Goal: Transaction & Acquisition: Purchase product/service

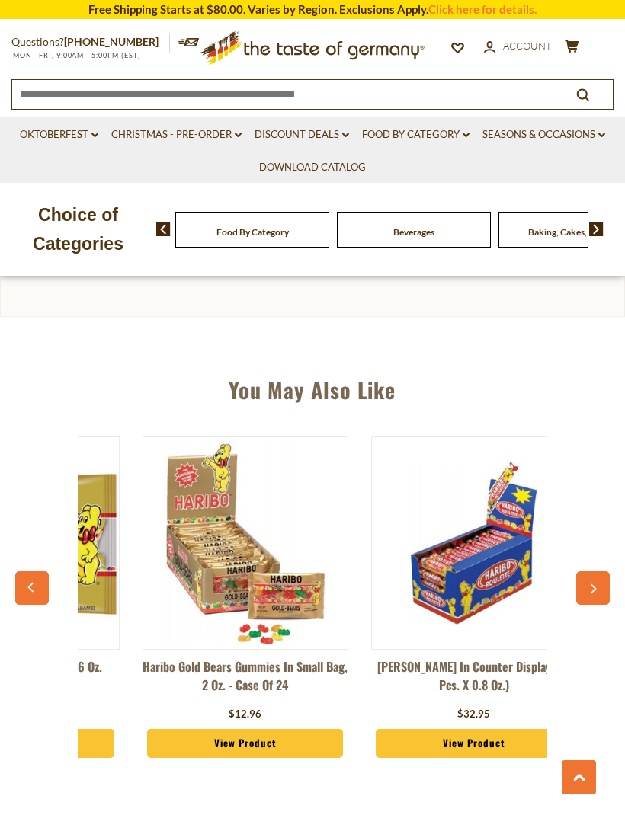
scroll to position [0, 180]
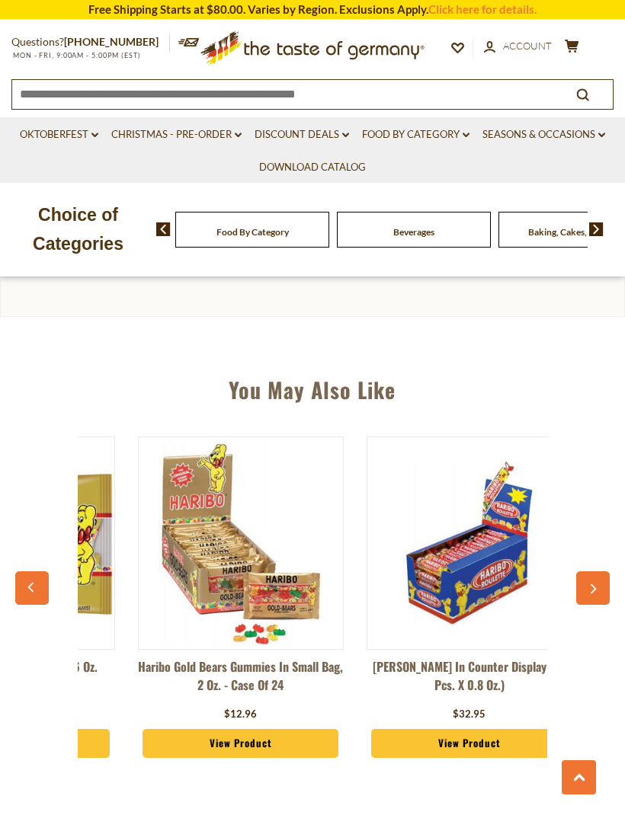
click at [93, 468] on img at bounding box center [12, 543] width 204 height 204
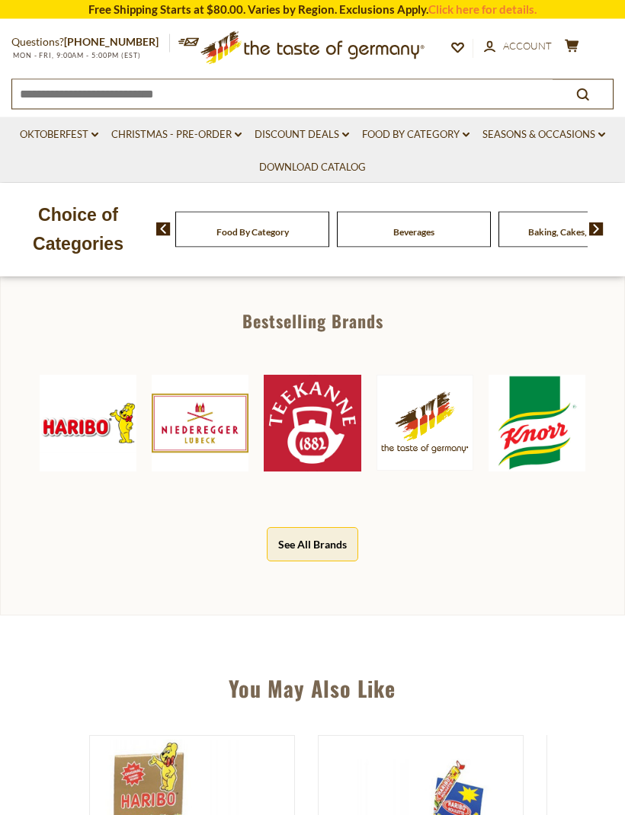
scroll to position [782, 0]
click at [93, 438] on img at bounding box center [88, 423] width 97 height 97
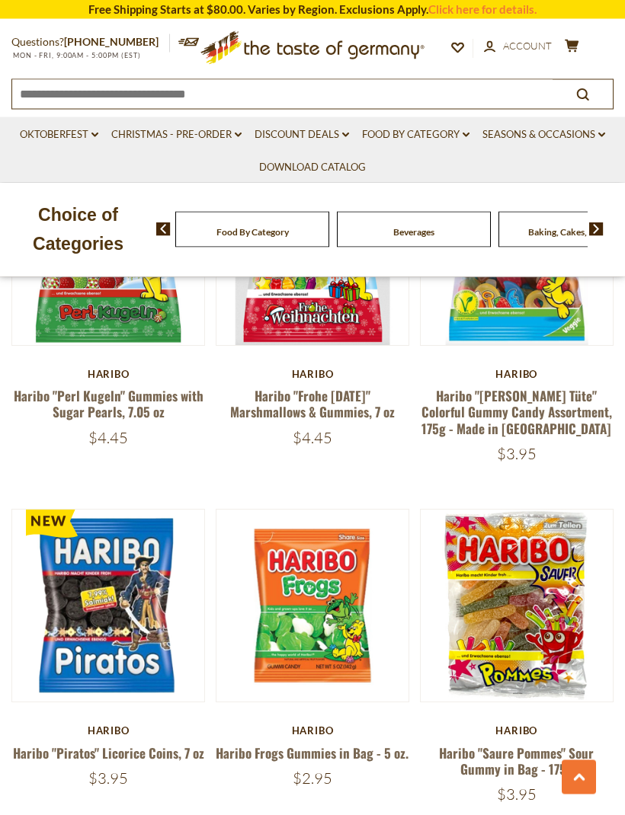
scroll to position [3774, 0]
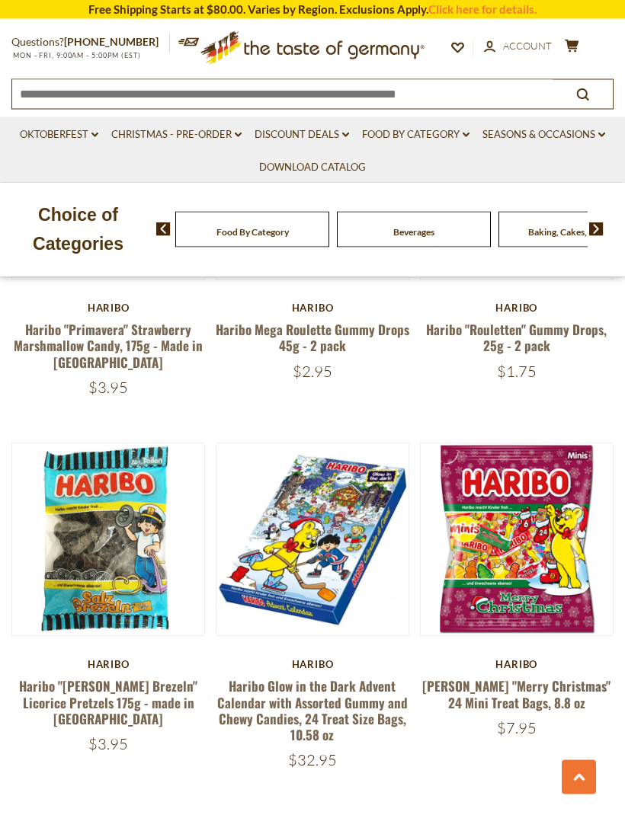
click at [282, 309] on button "Quick View" at bounding box center [311, 292] width 103 height 34
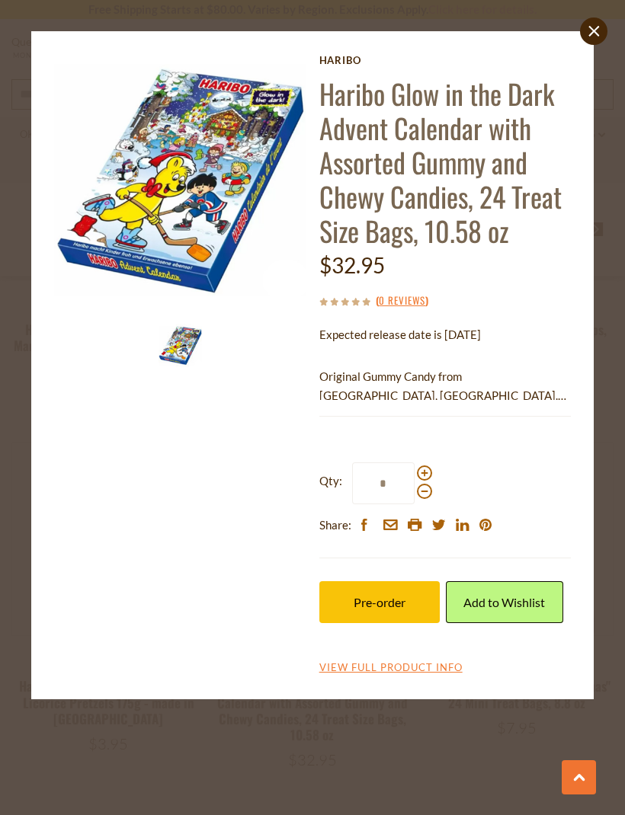
click at [106, 265] on img at bounding box center [180, 180] width 252 height 252
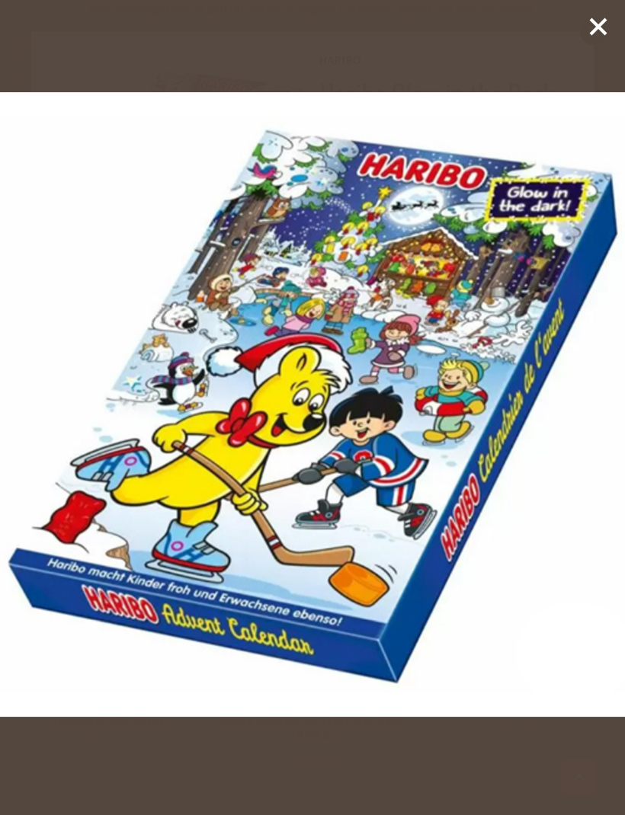
click at [98, 255] on img at bounding box center [312, 404] width 625 height 625
click at [596, 33] on icon at bounding box center [597, 26] width 23 height 23
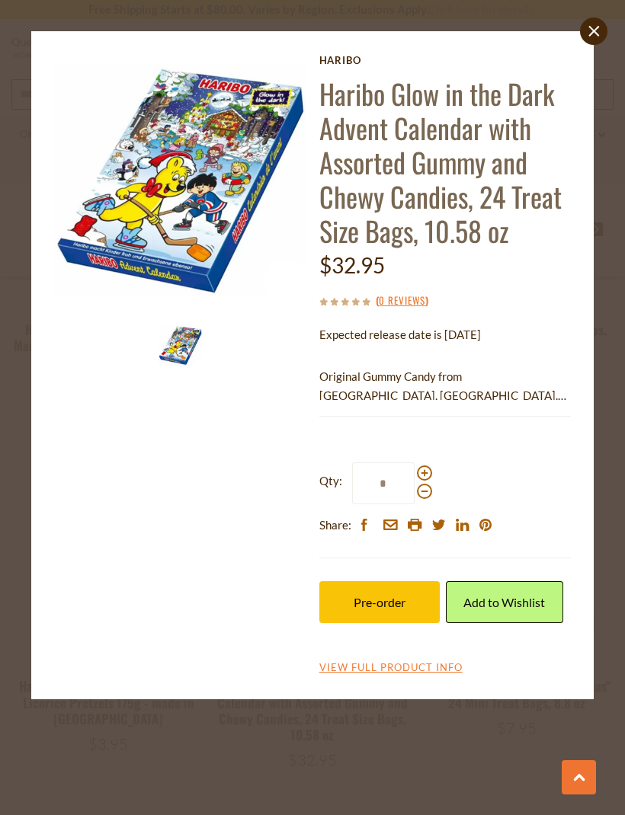
click at [590, 29] on icon "close" at bounding box center [593, 31] width 11 height 11
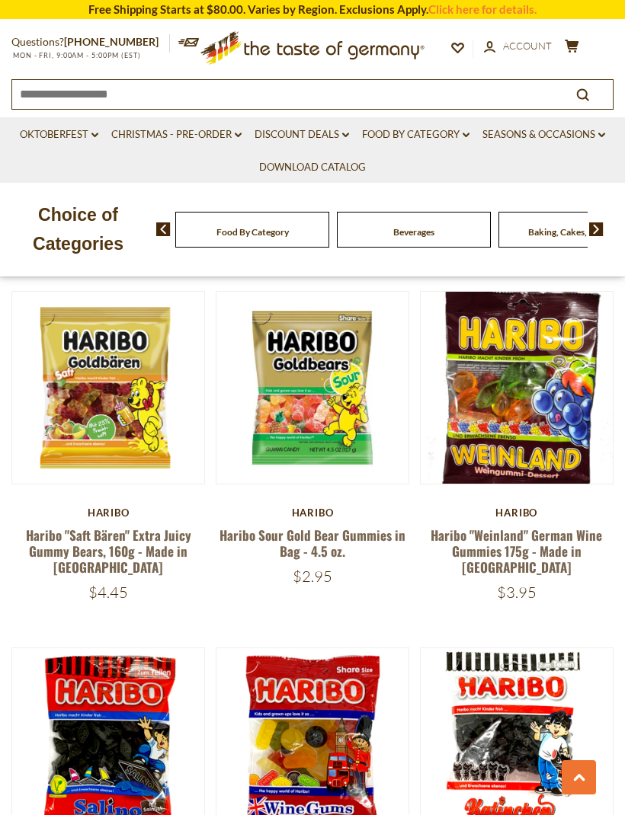
scroll to position [1495, 0]
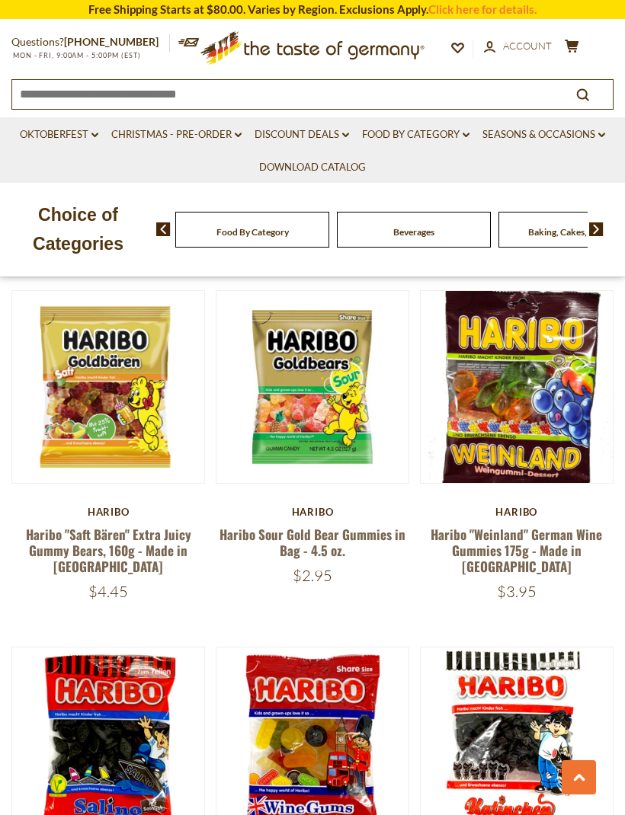
click at [127, 503] on article "Quick View Haribo Haribo "Saft Bären" Extra Juicy Gummy Bears, 160g - Made in G…" at bounding box center [107, 445] width 193 height 311
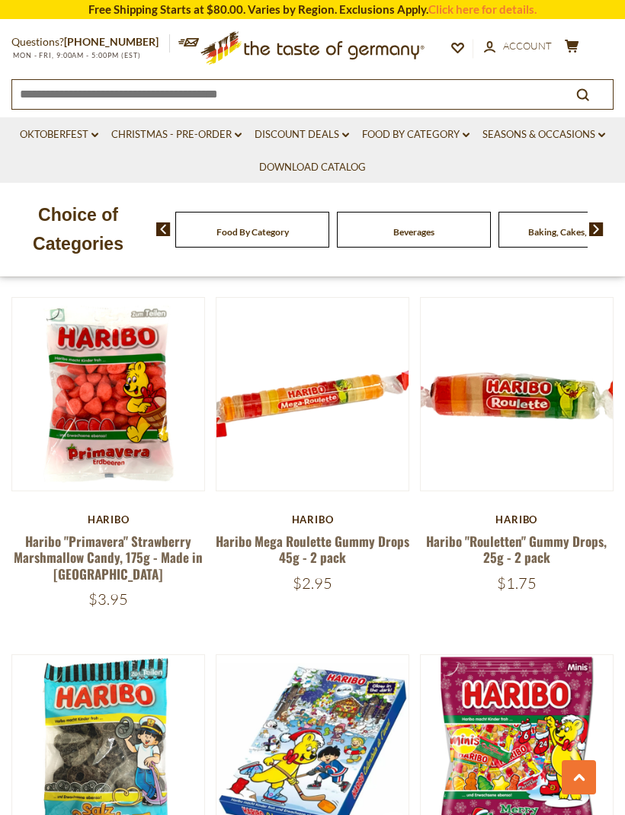
scroll to position [3110, 0]
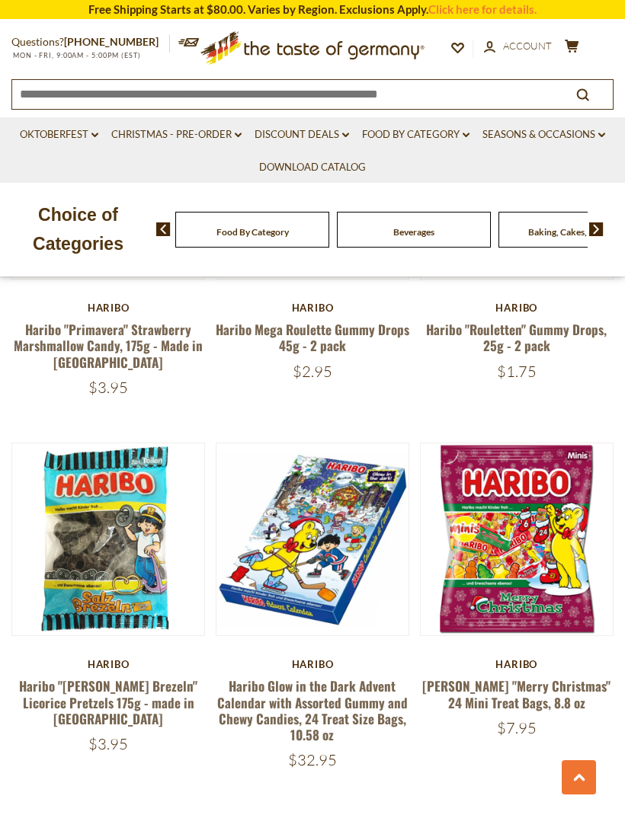
click at [68, 472] on link at bounding box center [107, 538] width 161 height 161
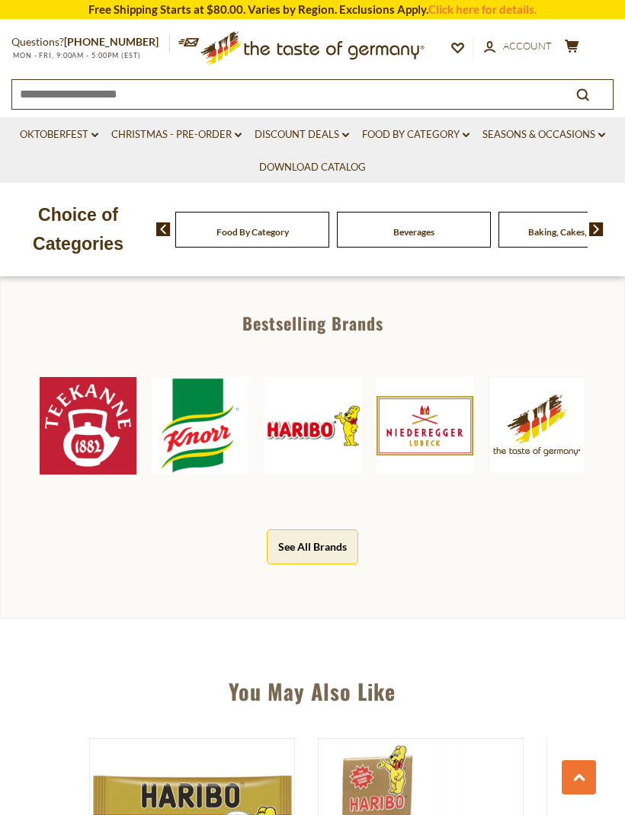
scroll to position [864, 0]
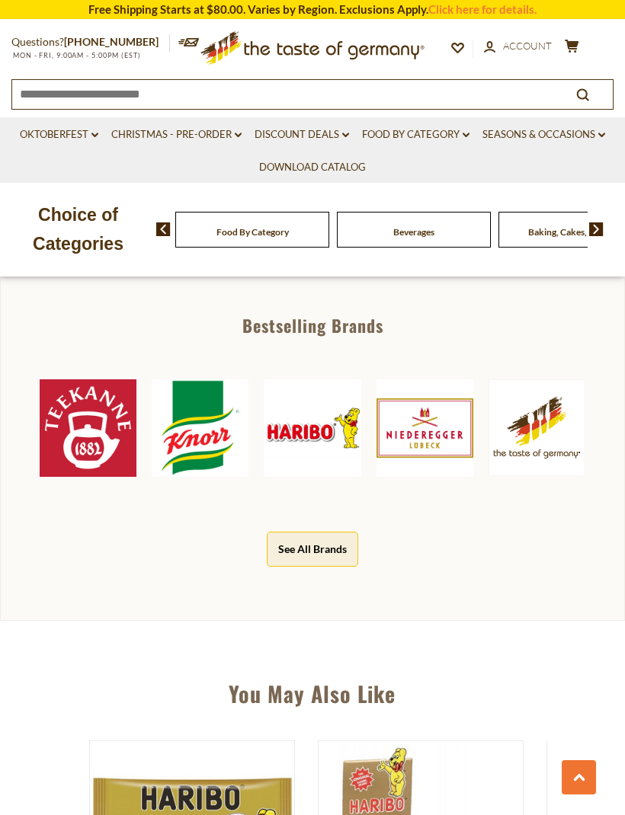
click at [323, 387] on img at bounding box center [312, 427] width 97 height 97
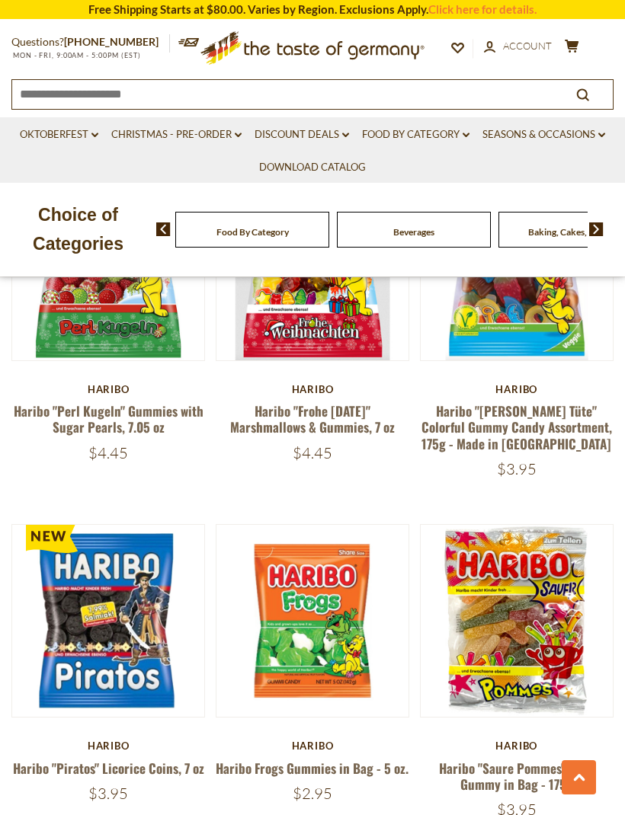
scroll to position [3763, 0]
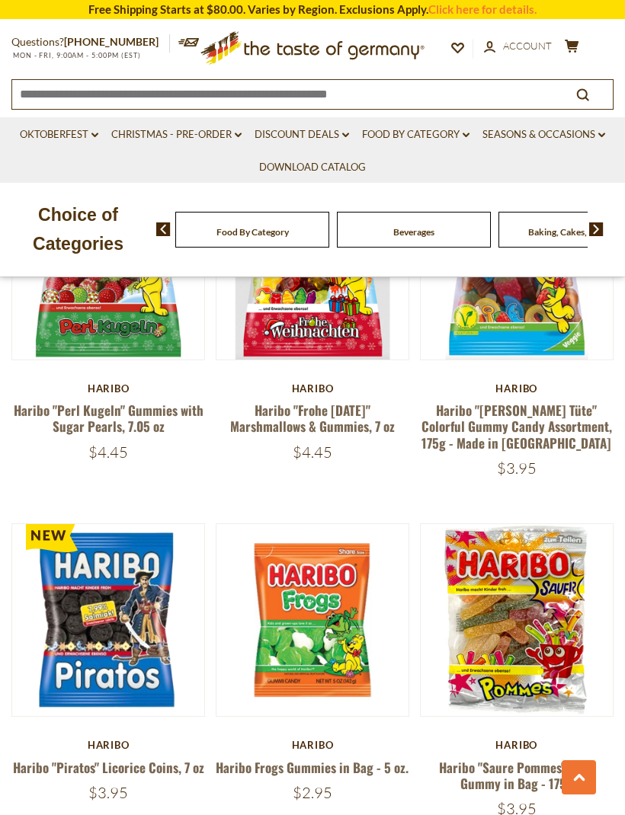
click at [308, 389] on button "Quick View" at bounding box center [311, 372] width 103 height 34
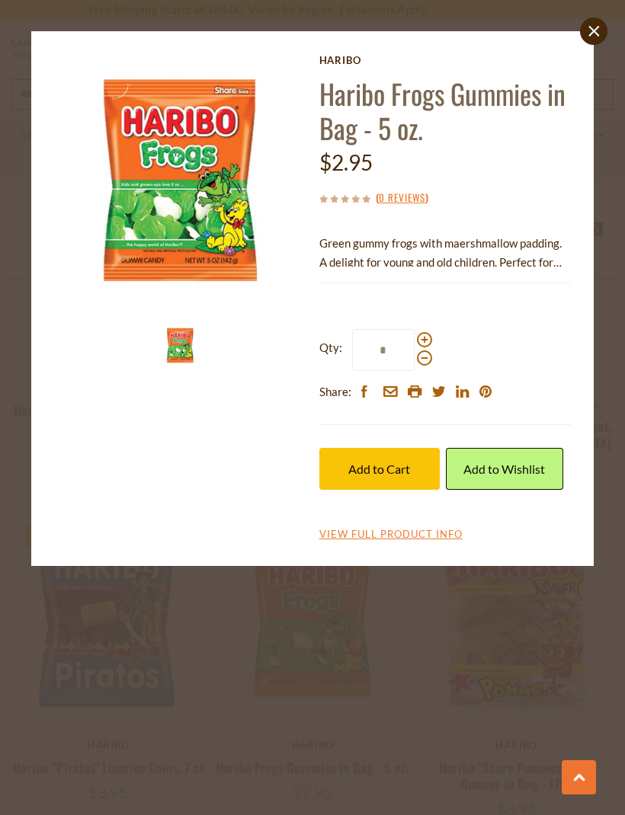
click at [182, 235] on img at bounding box center [180, 180] width 252 height 252
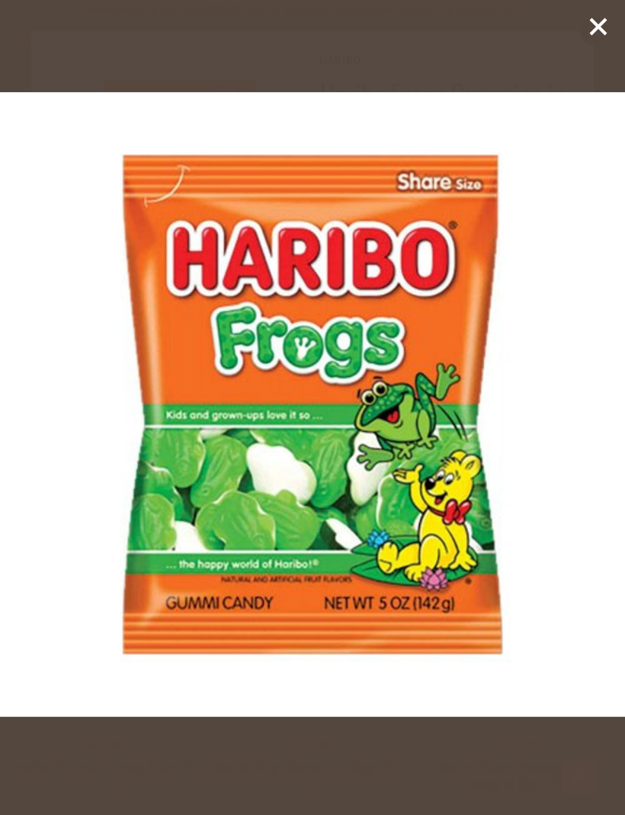
click at [580, 31] on div at bounding box center [312, 407] width 625 height 815
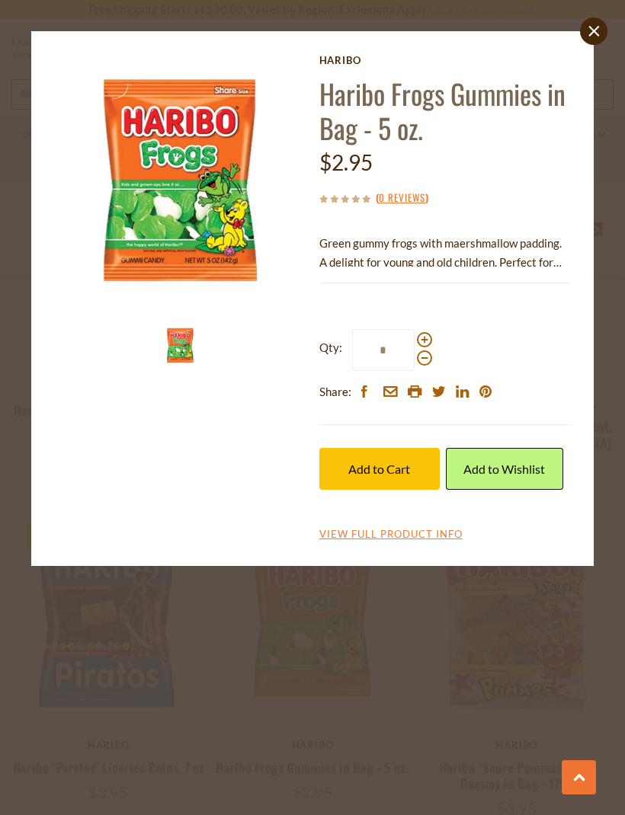
click at [596, 33] on icon at bounding box center [593, 31] width 11 height 11
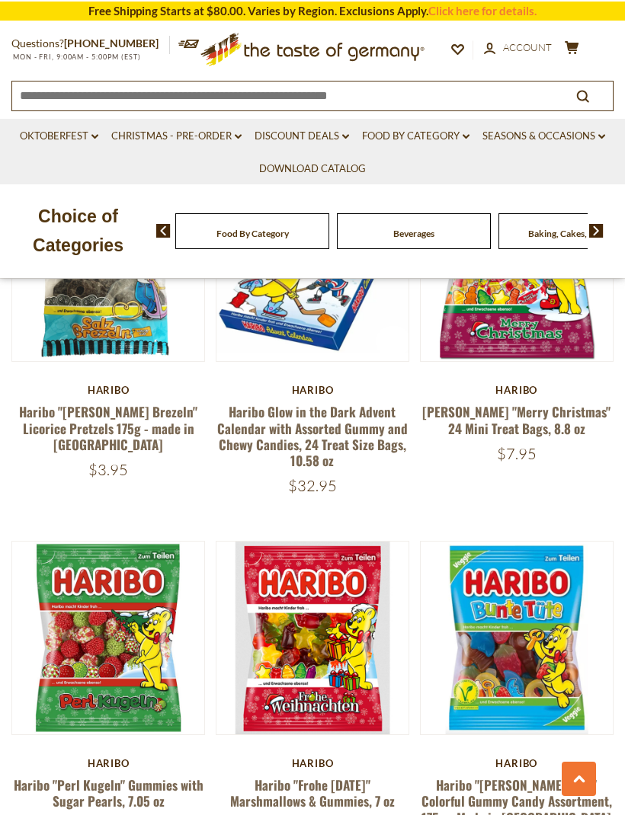
scroll to position [3382, 0]
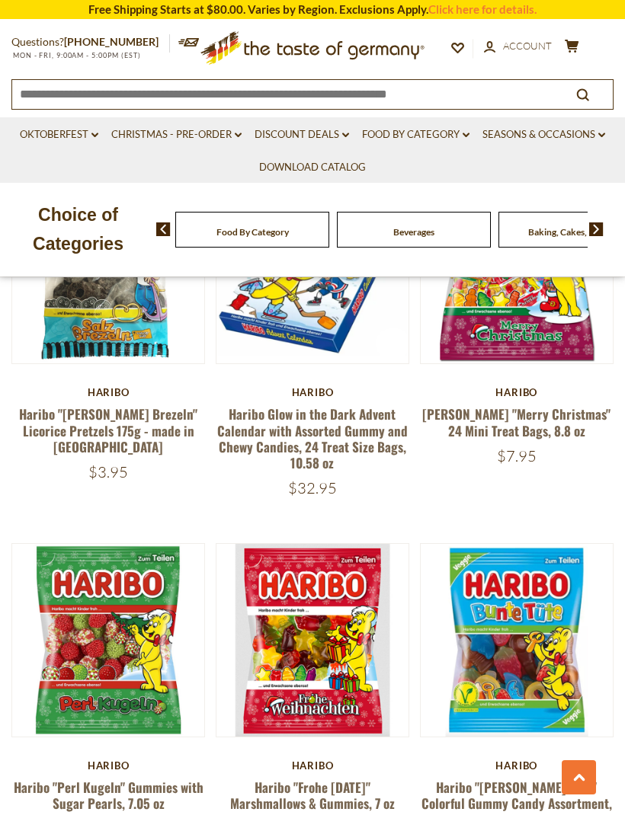
click at [538, 410] on button "Quick View" at bounding box center [516, 392] width 103 height 34
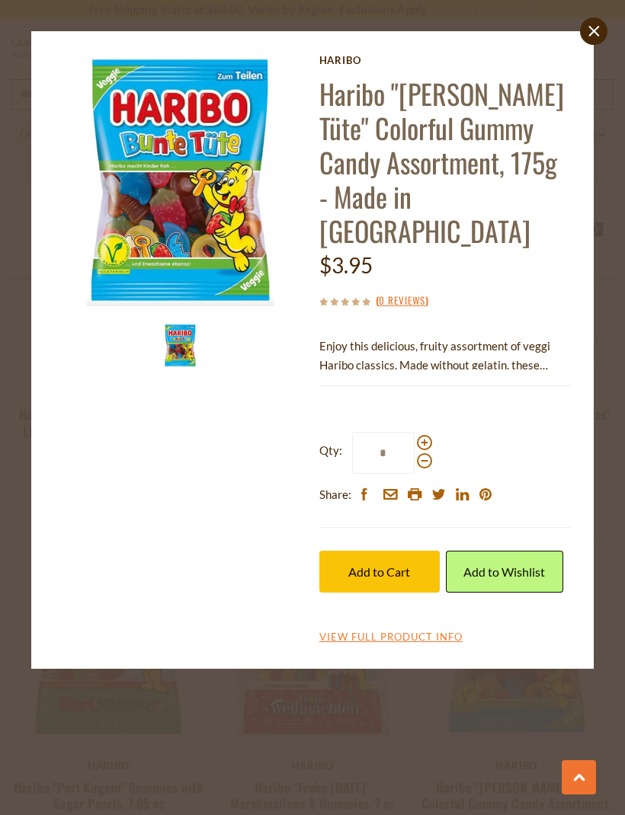
click at [596, 31] on icon "close" at bounding box center [593, 31] width 11 height 11
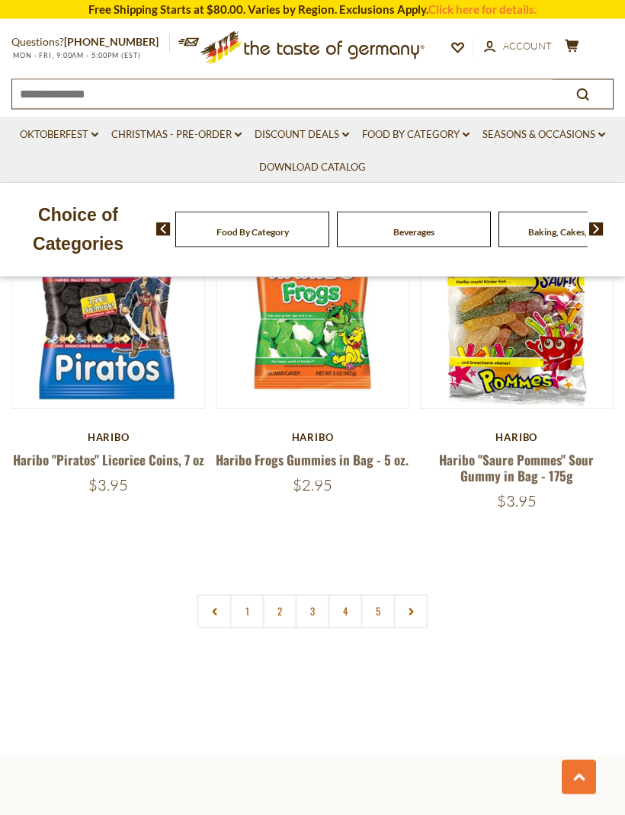
scroll to position [4352, 0]
